Goal: Task Accomplishment & Management: Manage account settings

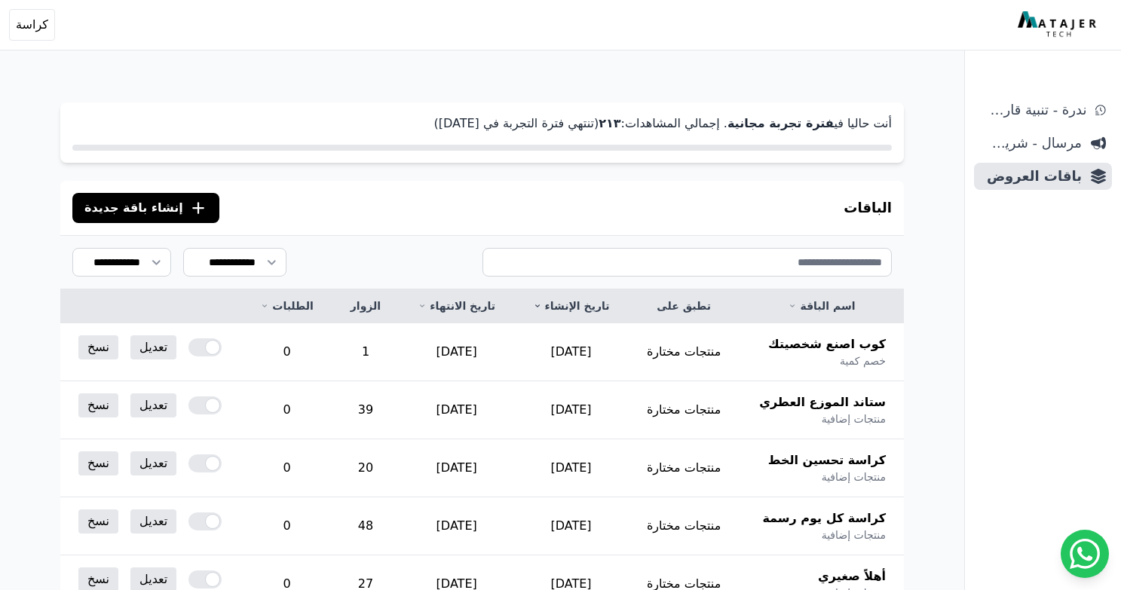
scroll to position [82, 0]
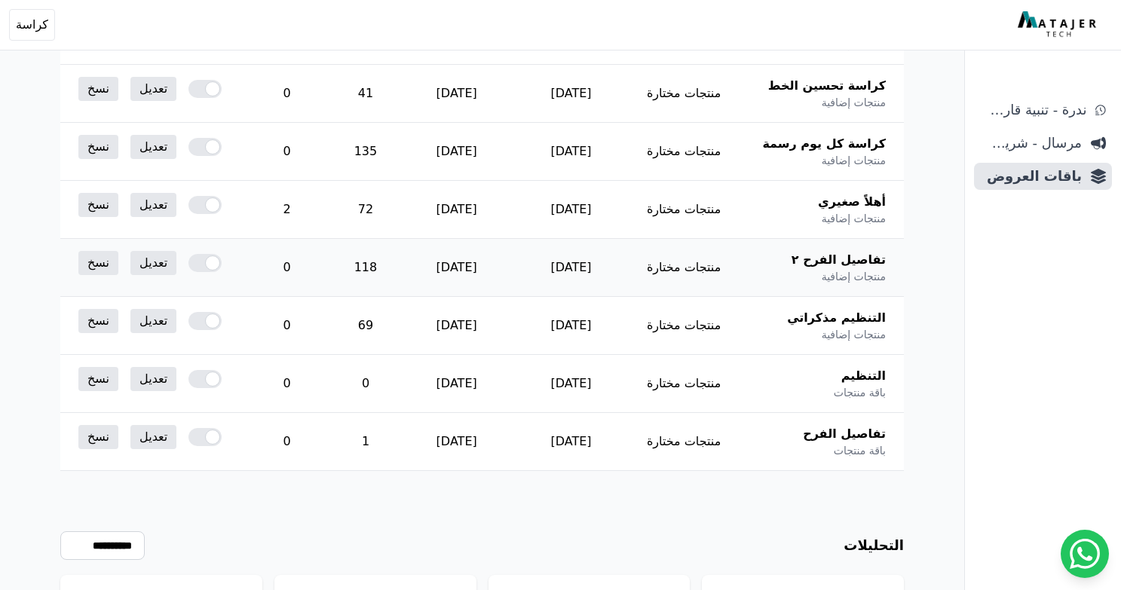
scroll to position [369, 0]
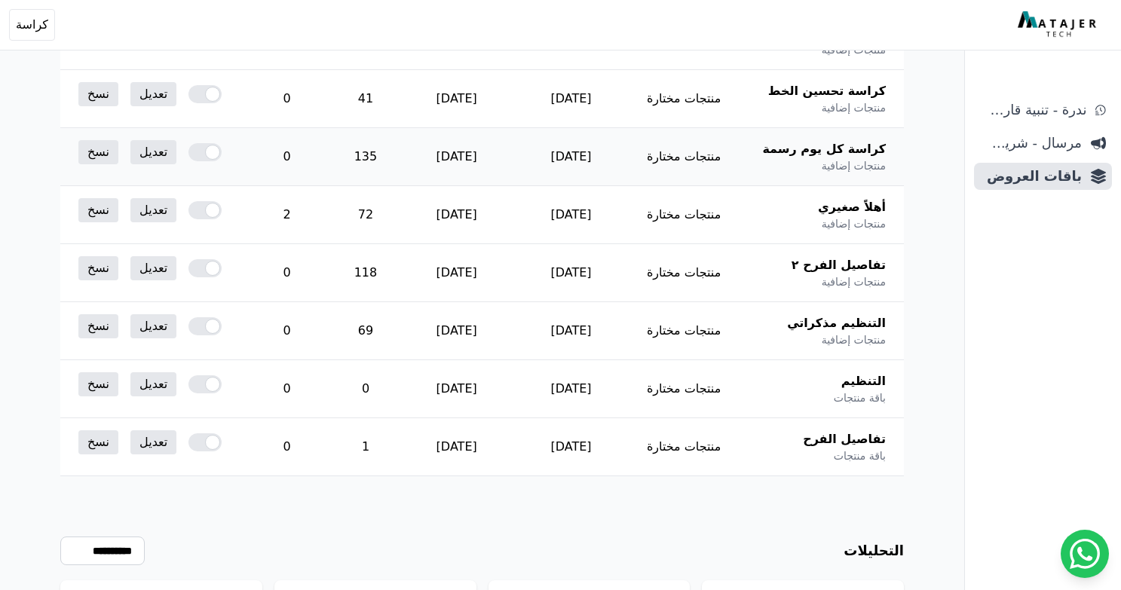
click at [815, 151] on span "كراسة كل يوم رسمة" at bounding box center [824, 149] width 124 height 18
click at [151, 157] on link "تعديل" at bounding box center [153, 152] width 46 height 24
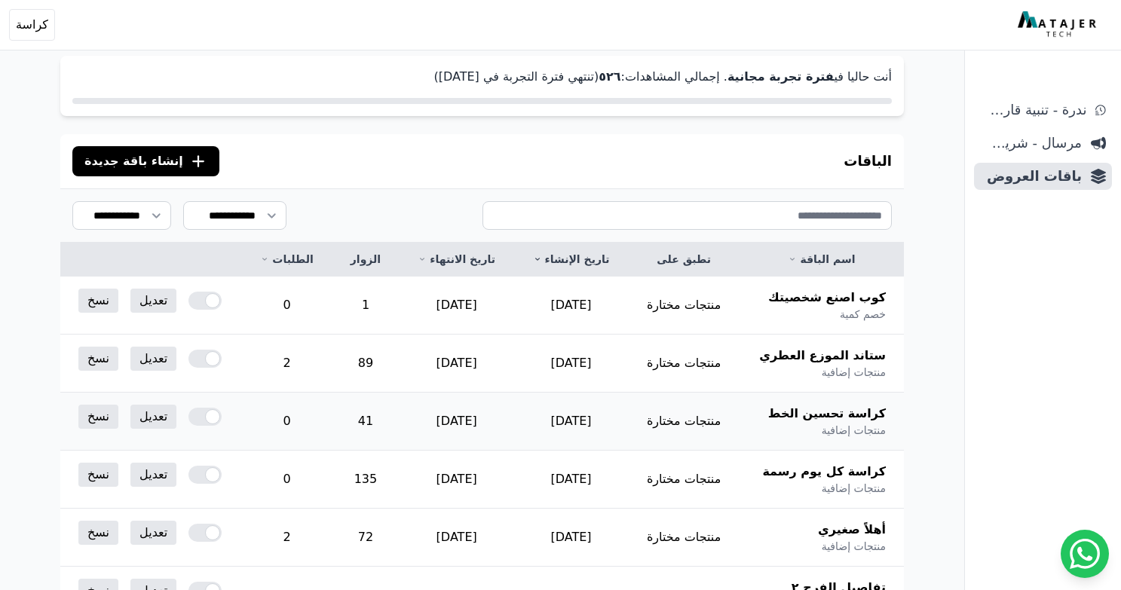
scroll to position [0, 0]
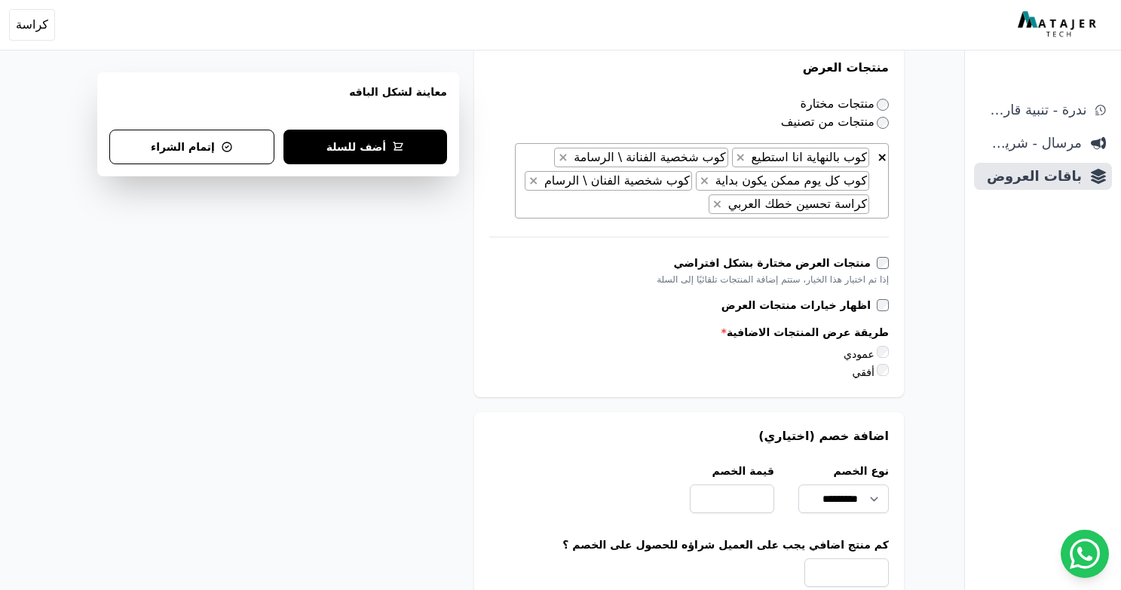
scroll to position [721, 0]
